Goal: Task Accomplishment & Management: Complete application form

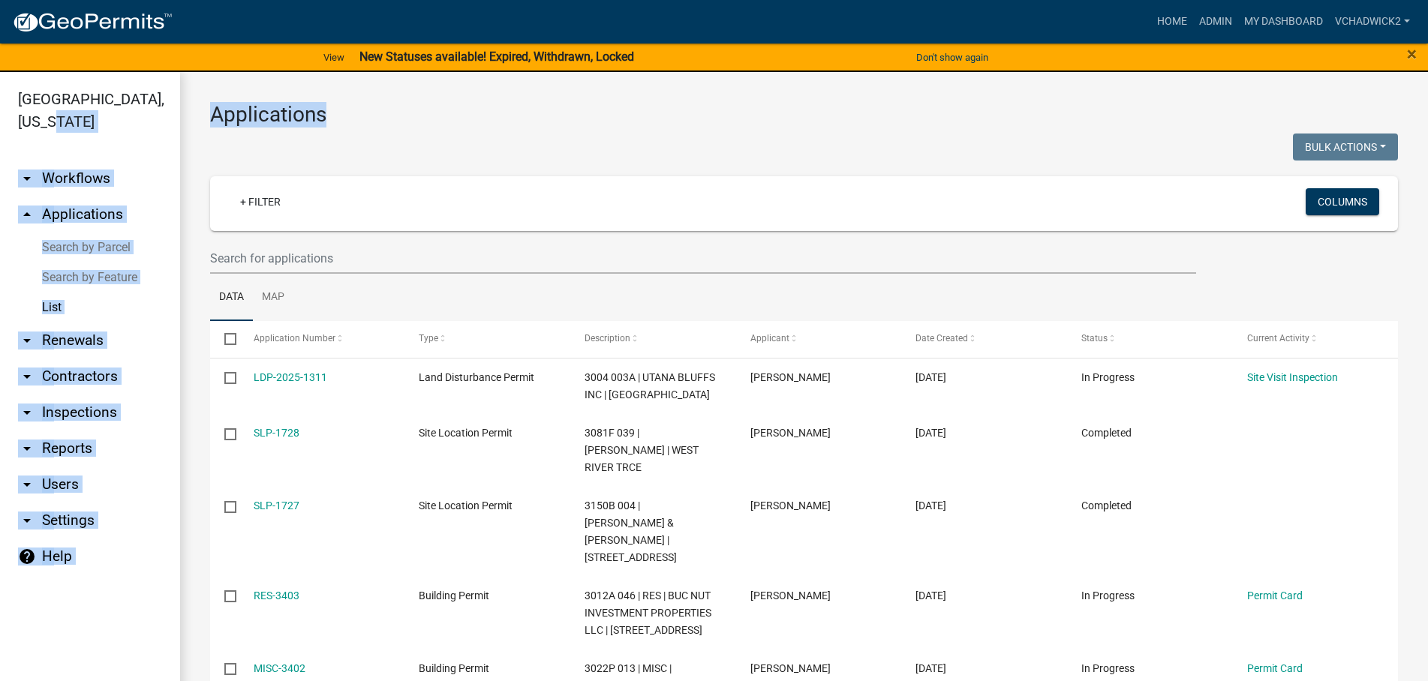
drag, startPoint x: 325, startPoint y: 117, endPoint x: 160, endPoint y: 114, distance: 165.1
click at [180, 114] on main "Applications Bulk Actions Void Expire Lock Withdraw + Filter Columns Data Map S…" at bounding box center [804, 385] width 1248 height 627
click at [405, 114] on h3 "Applications" at bounding box center [804, 115] width 1188 height 26
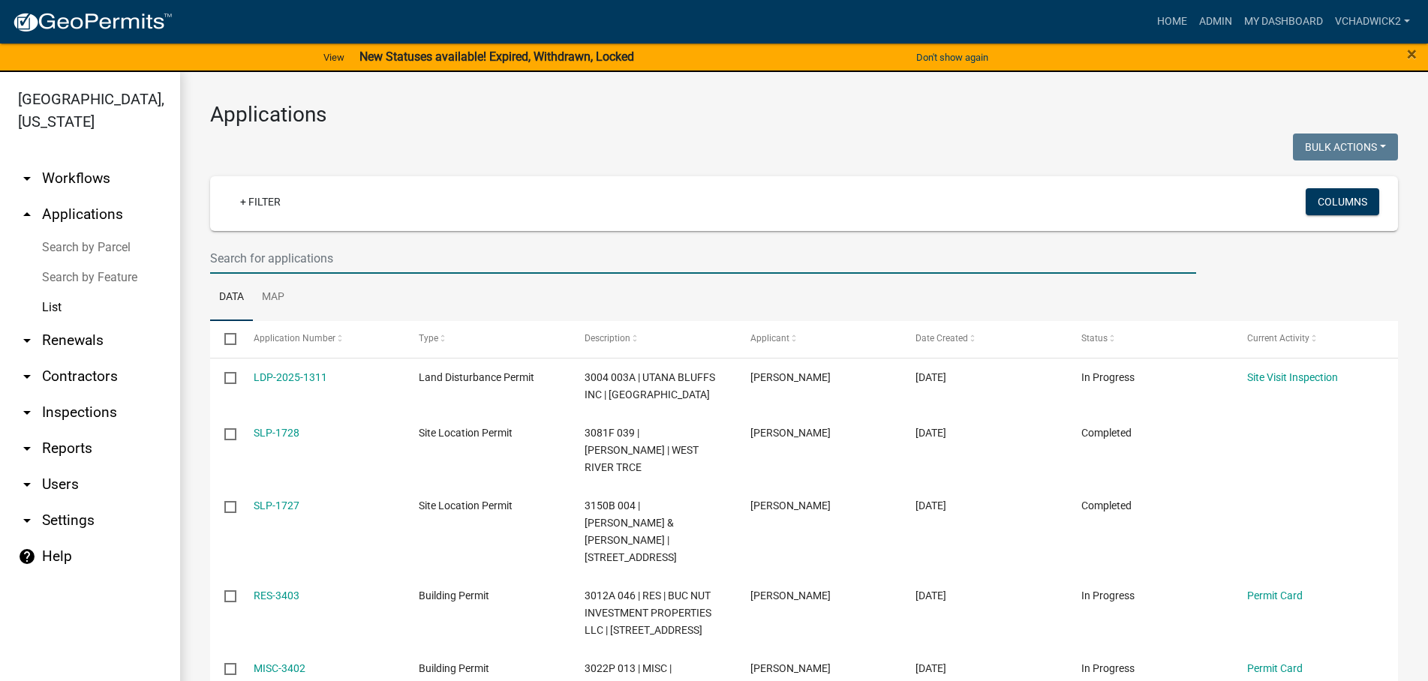
click at [356, 253] on input "text" at bounding box center [703, 258] width 986 height 31
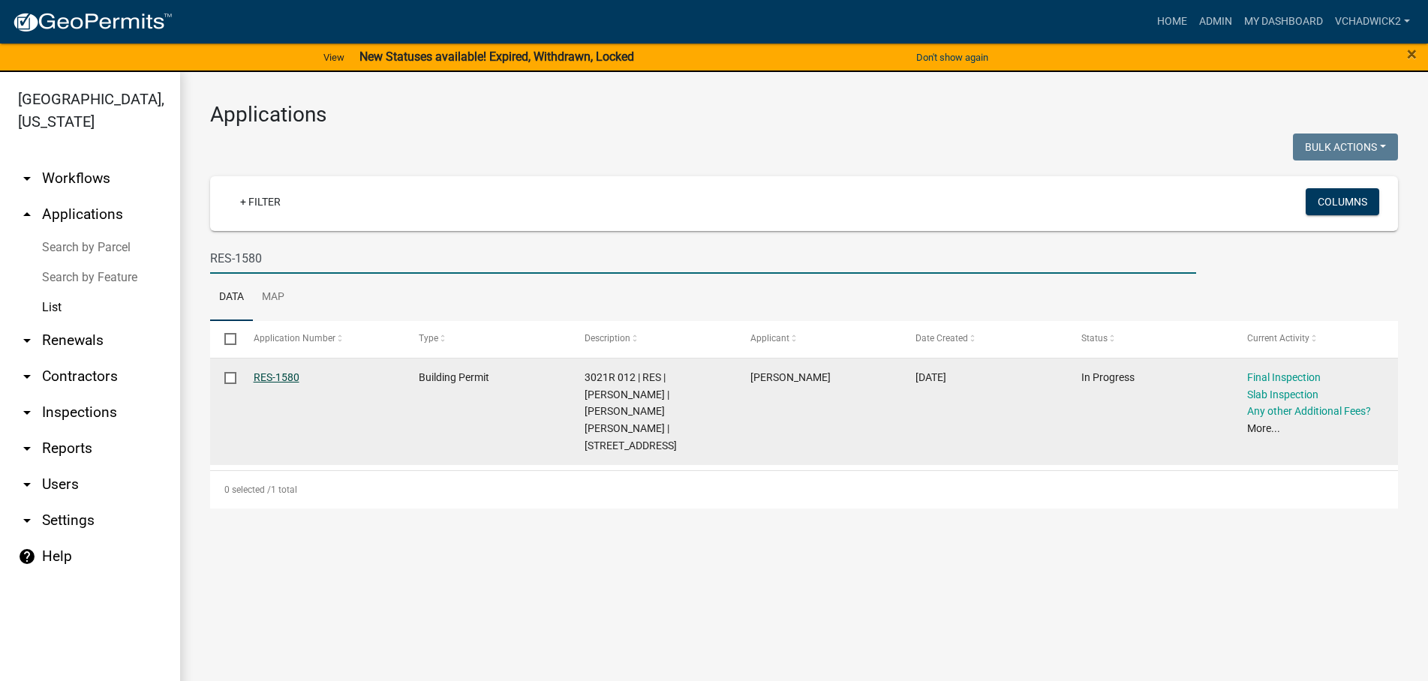
type input "RES-1580"
click at [271, 373] on link "RES-1580" at bounding box center [277, 377] width 46 height 12
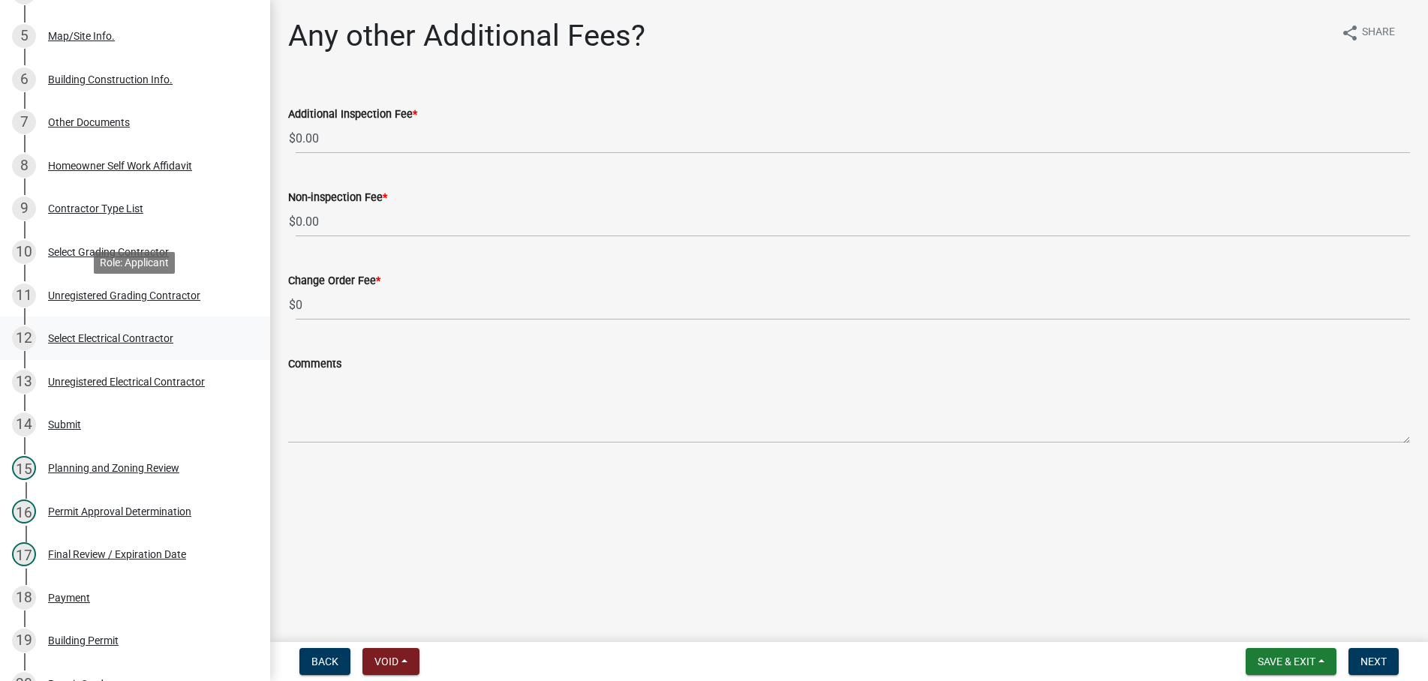
scroll to position [536, 0]
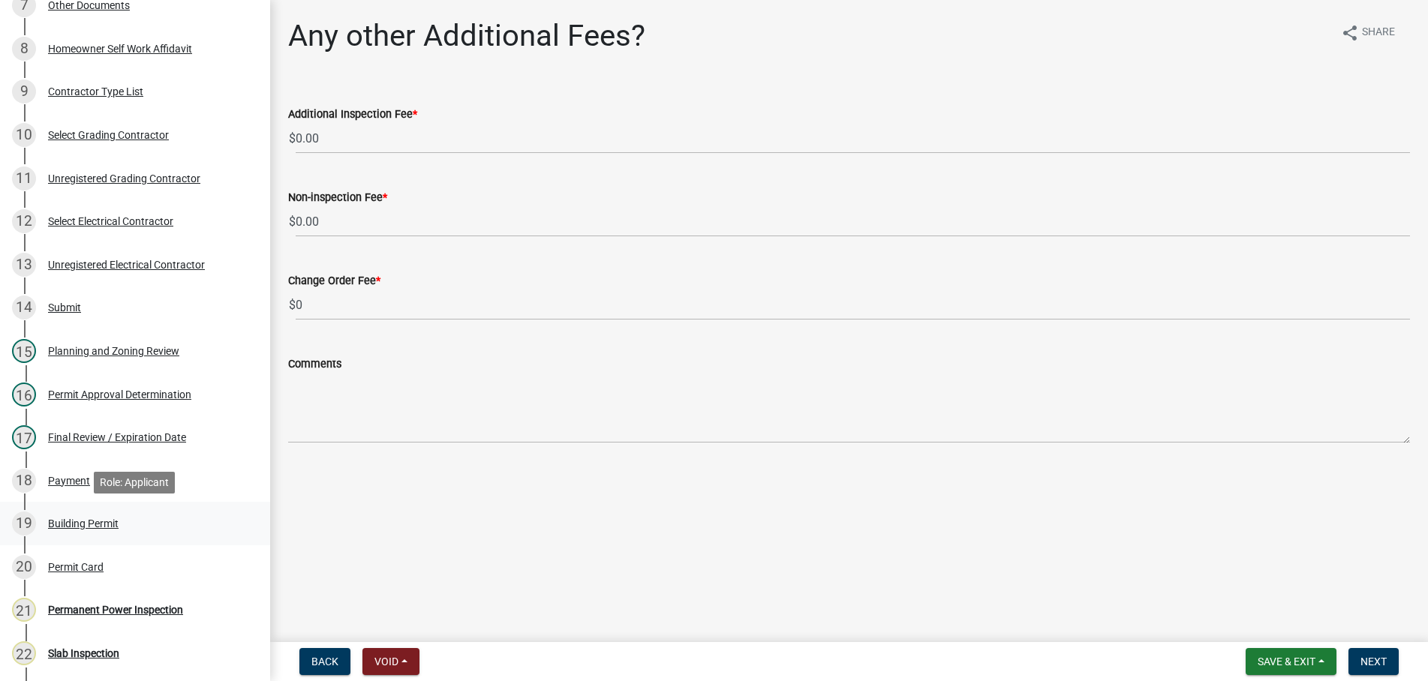
click at [96, 519] on div "Building Permit" at bounding box center [83, 524] width 71 height 11
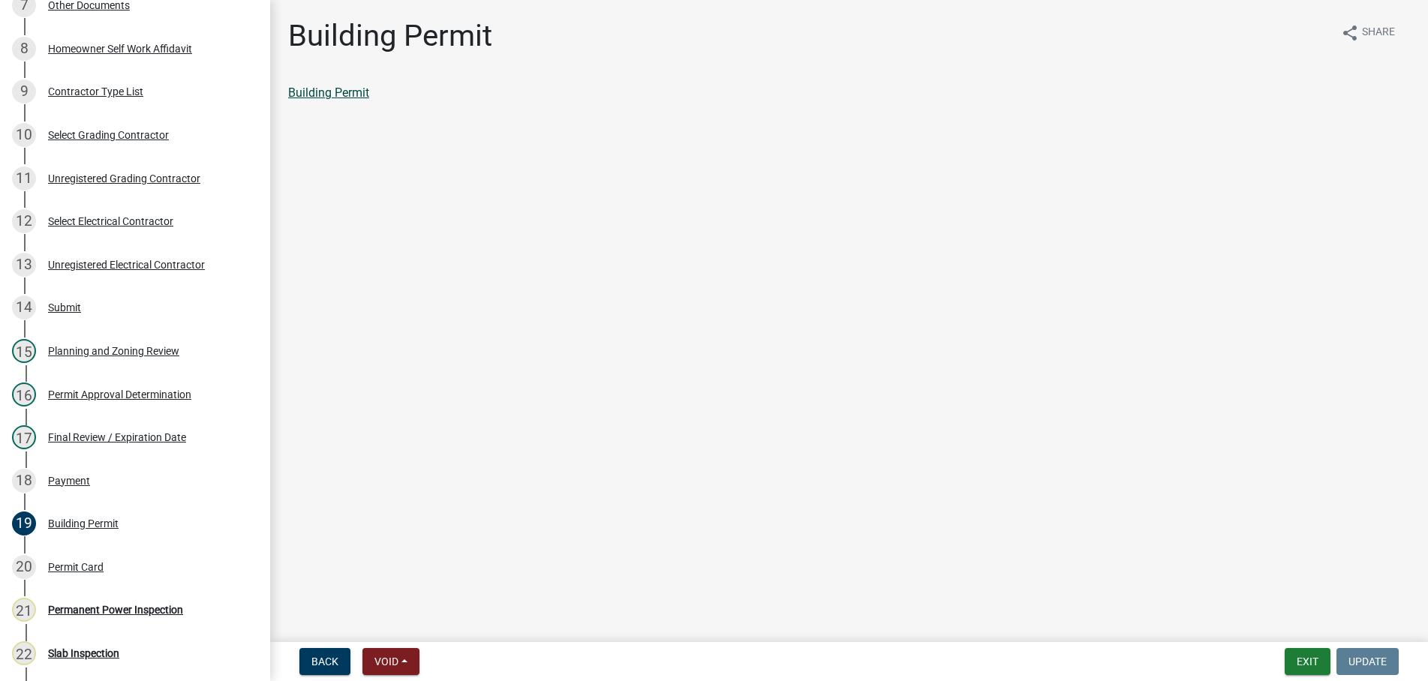
click at [327, 93] on link "Building Permit" at bounding box center [328, 93] width 81 height 14
click at [1308, 664] on button "Exit" at bounding box center [1308, 661] width 46 height 27
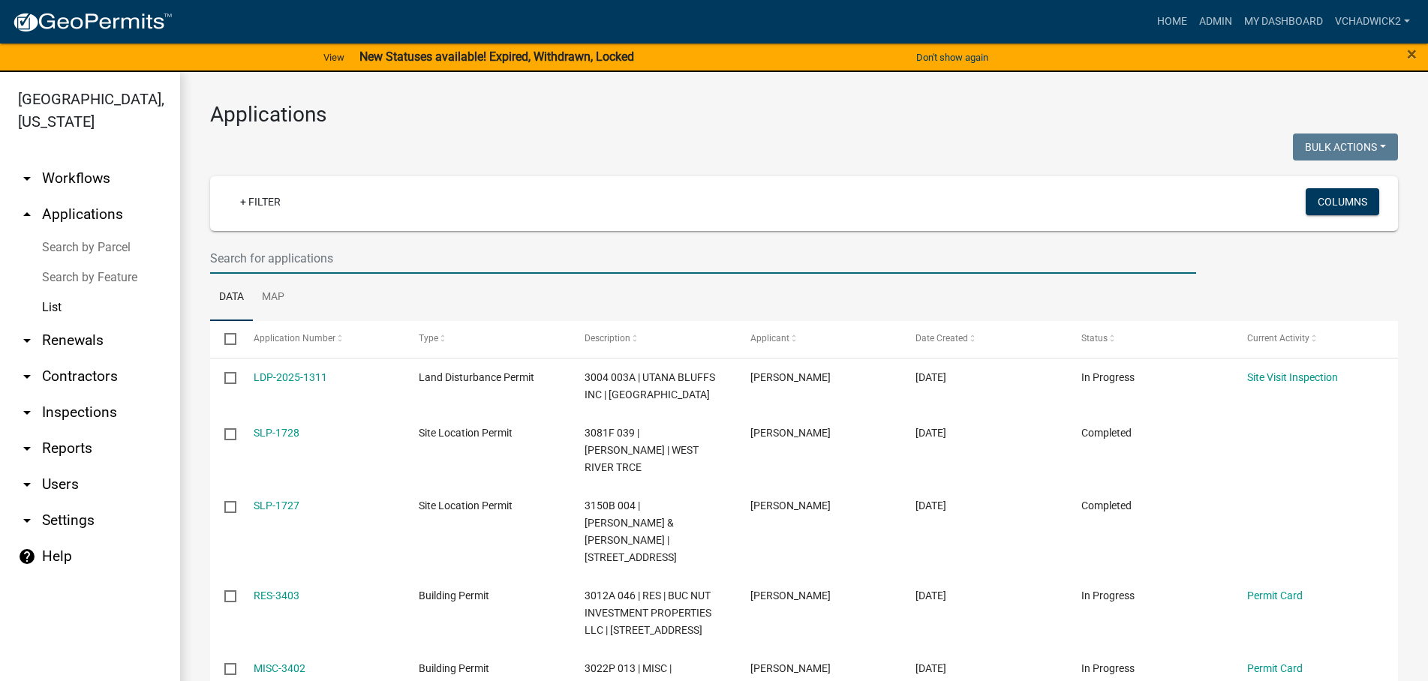
click at [305, 259] on input "text" at bounding box center [703, 258] width 986 height 31
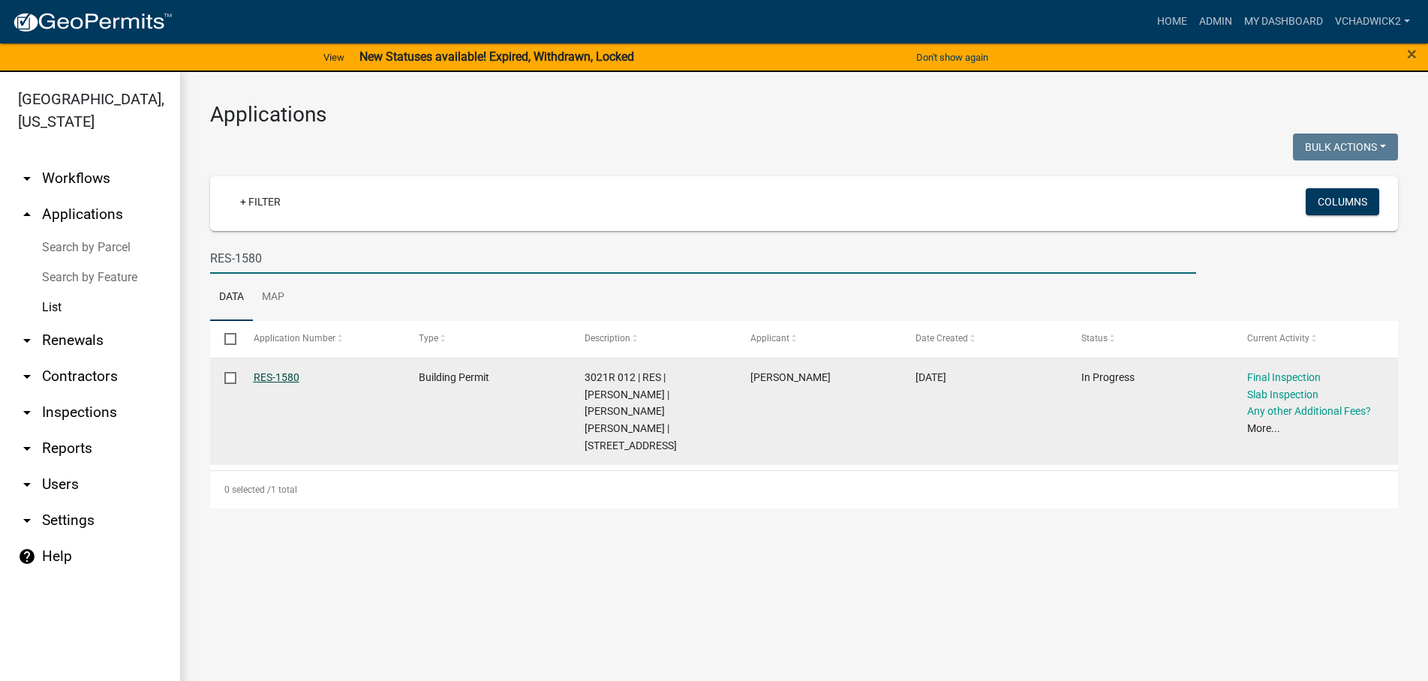
type input "RES-1580"
click at [280, 378] on link "RES-1580" at bounding box center [277, 377] width 46 height 12
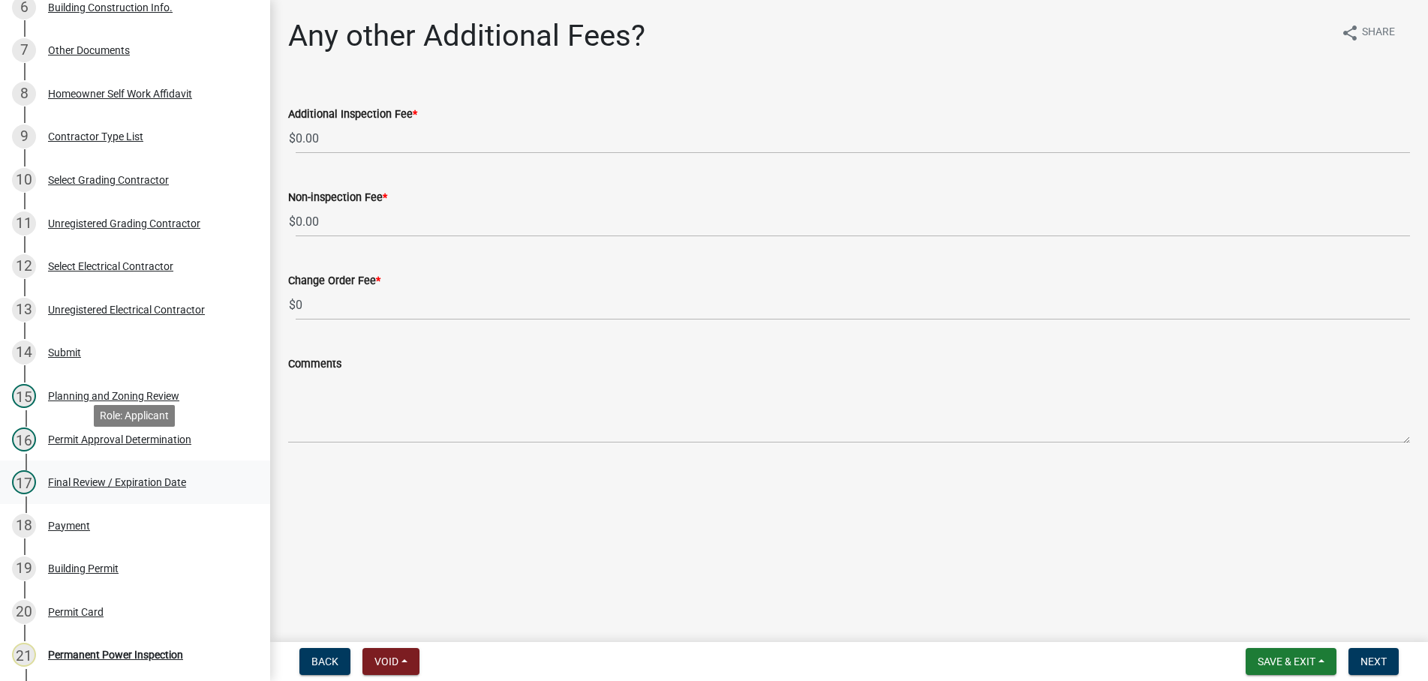
scroll to position [536, 0]
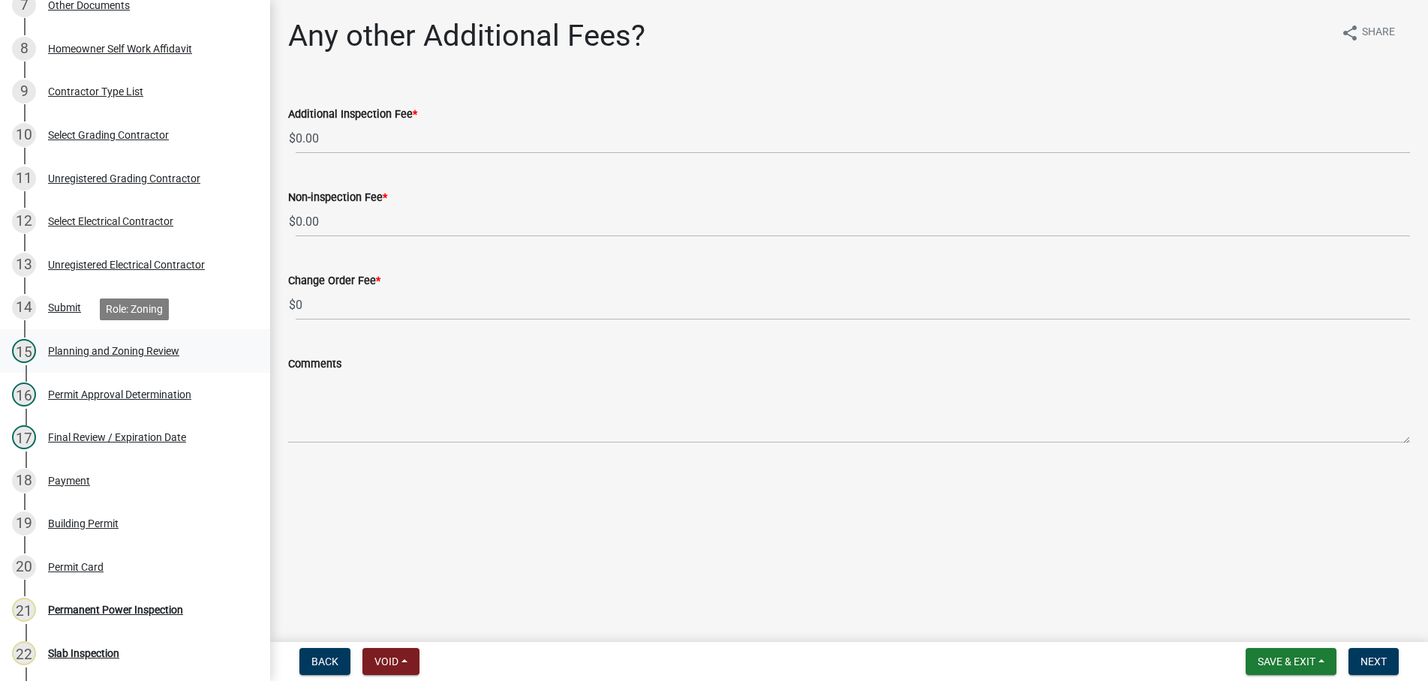
click at [99, 347] on div "Planning and Zoning Review" at bounding box center [113, 351] width 131 height 11
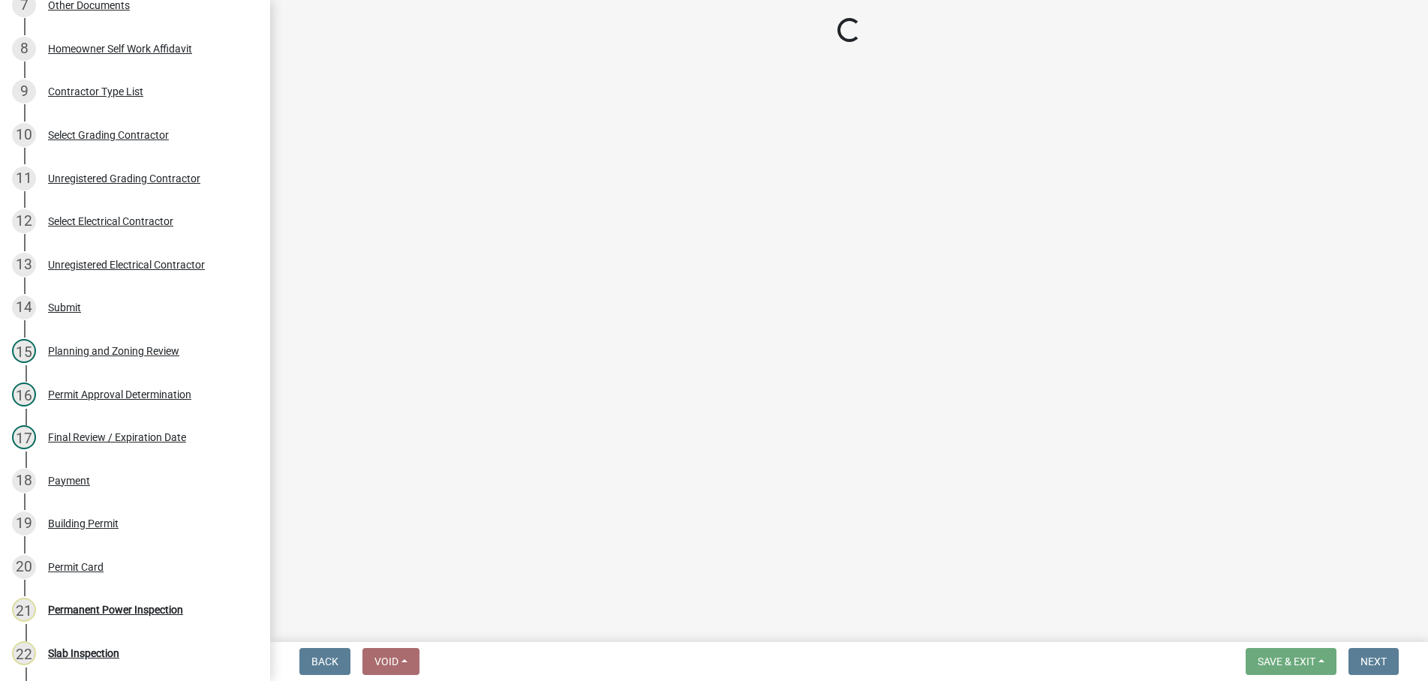
select select "b5c39336-92b9-49ce-a0a5-4e9e9babf743"
select select "95e61eca-3d7f-4147-ab17-f5745ee483c4"
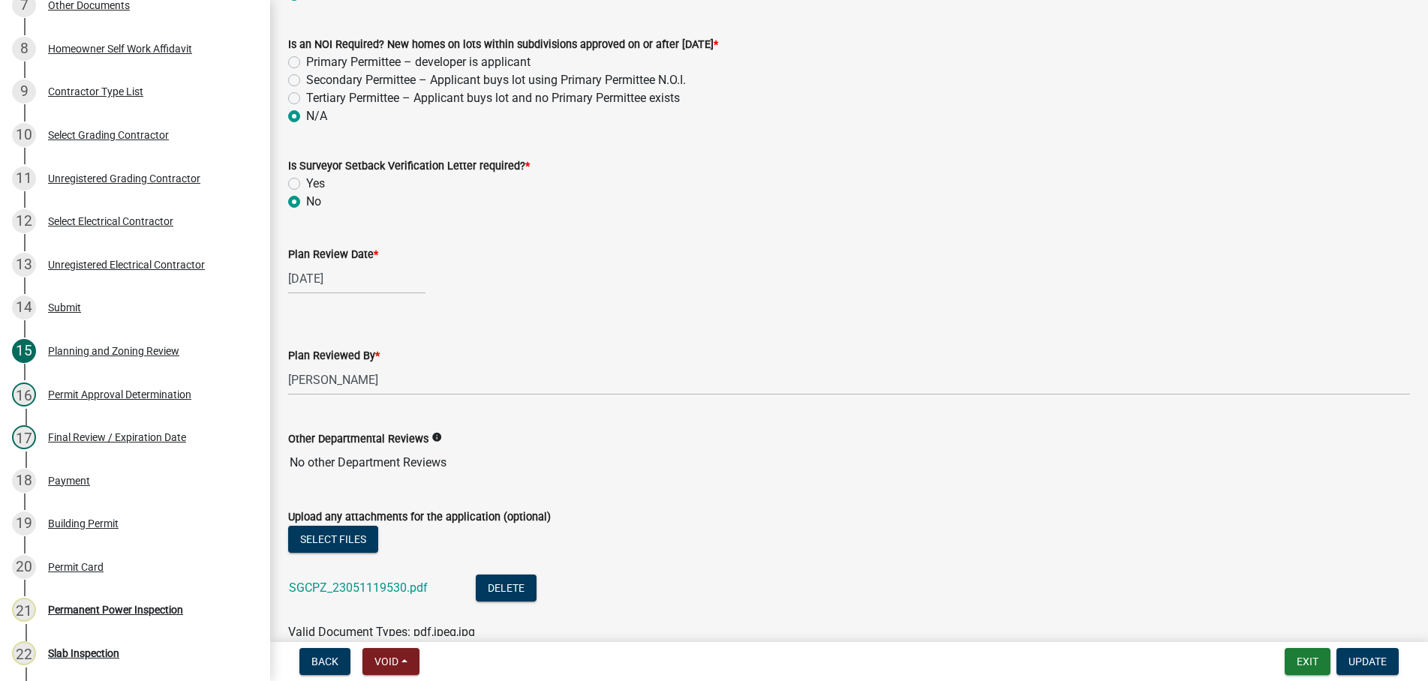
scroll to position [2130, 0]
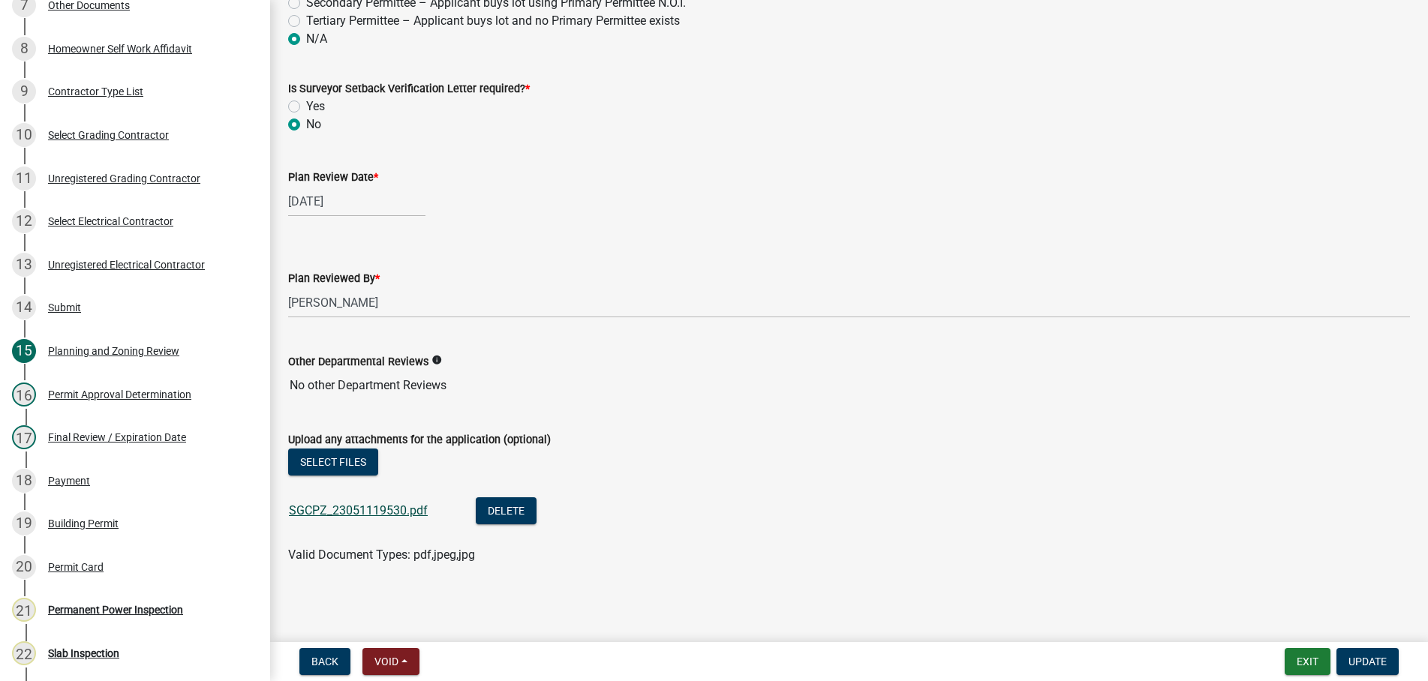
click at [342, 513] on link "SGCPZ_23051119530.pdf" at bounding box center [358, 511] width 139 height 14
click at [1368, 659] on span "Update" at bounding box center [1367, 662] width 38 height 12
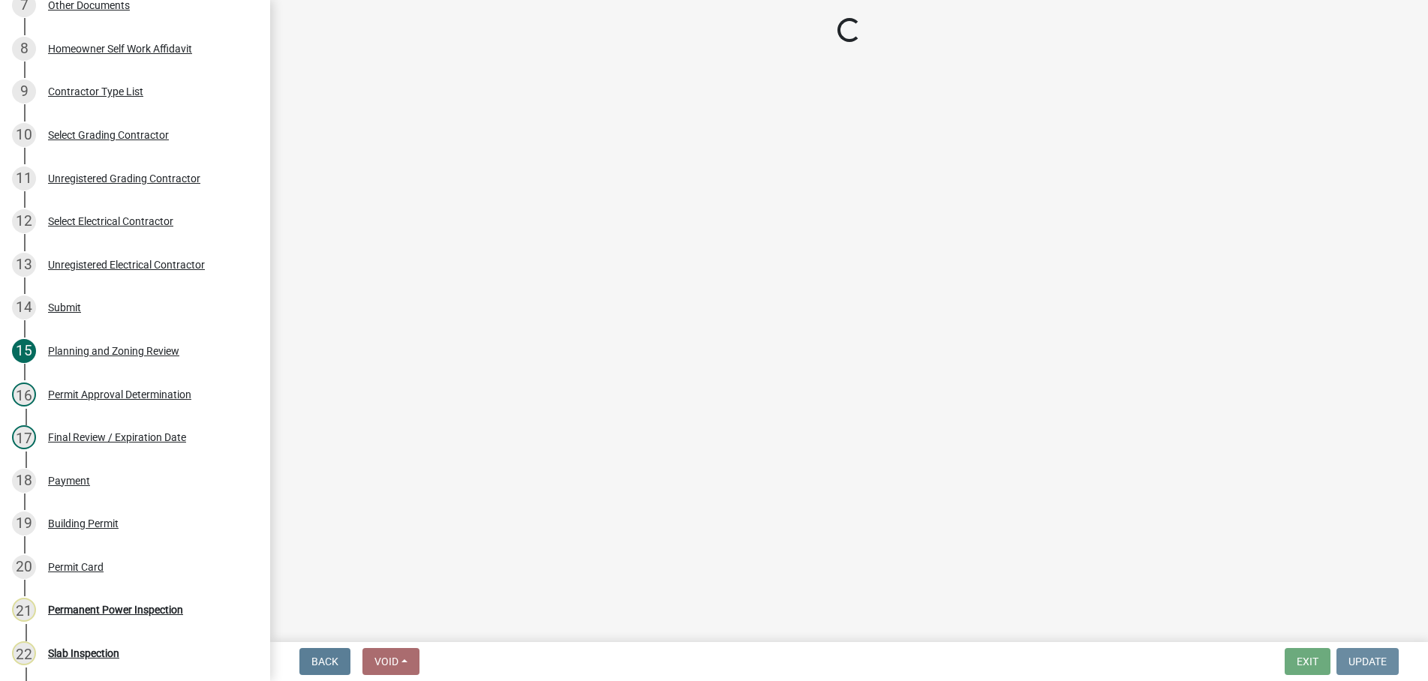
scroll to position [0, 0]
